Goal: Find specific page/section: Find specific page/section

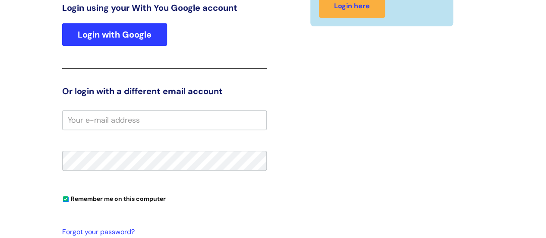
scroll to position [153, 0]
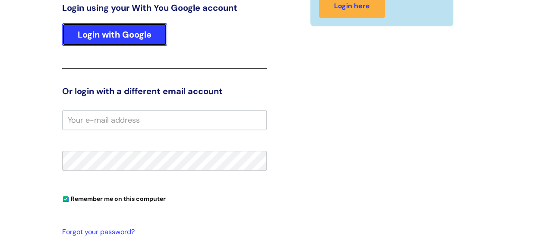
click at [154, 36] on link "Login with Google" at bounding box center [114, 34] width 105 height 22
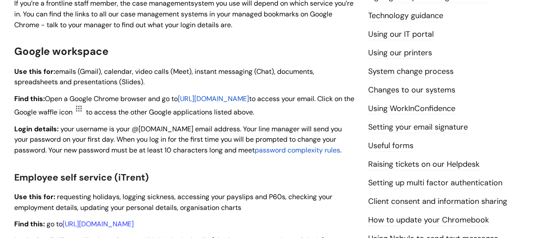
scroll to position [259, 0]
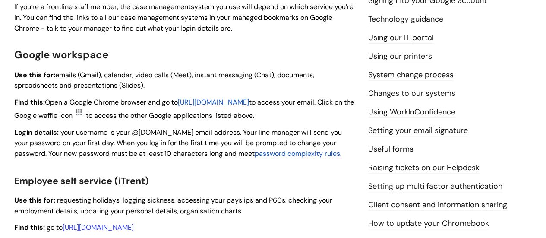
click at [396, 146] on link "Useful forms" at bounding box center [390, 149] width 45 height 11
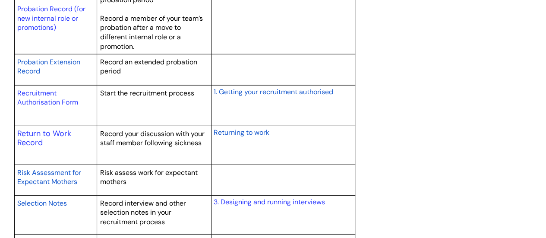
scroll to position [1231, 0]
